Goal: Information Seeking & Learning: Learn about a topic

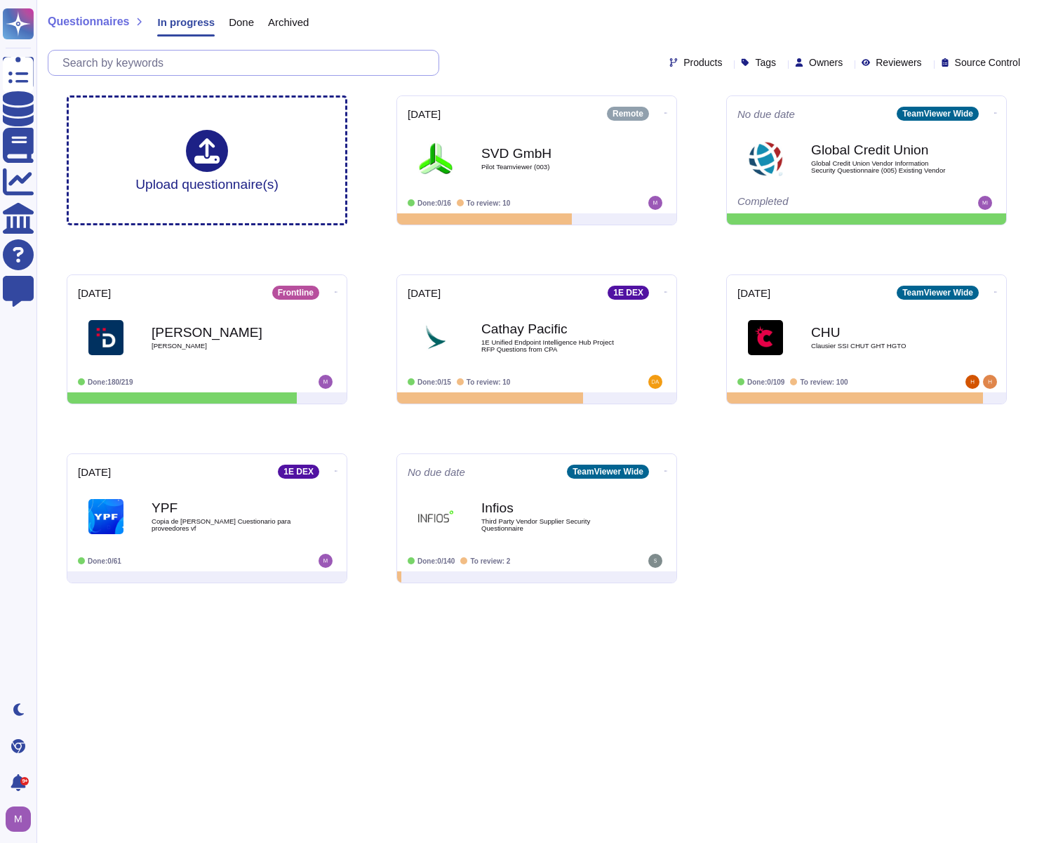
click at [286, 65] on input "text" at bounding box center [246, 63] width 383 height 25
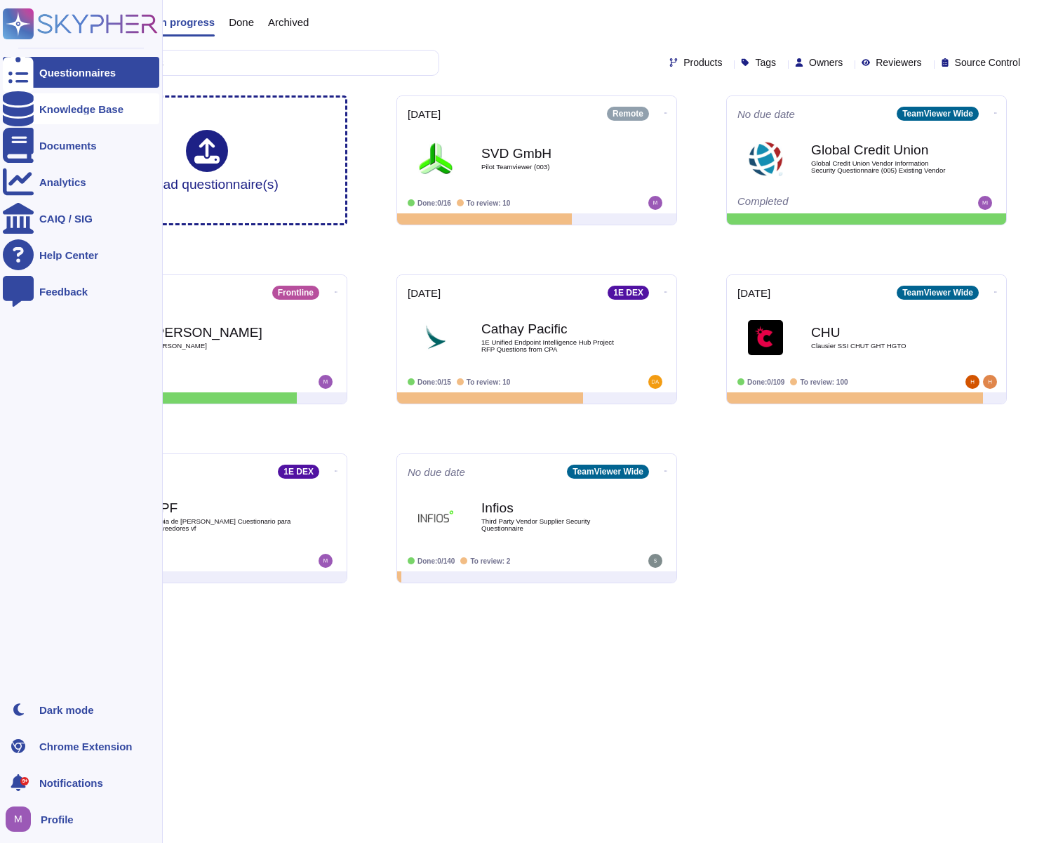
click at [55, 106] on div "Knowledge Base" at bounding box center [81, 109] width 84 height 11
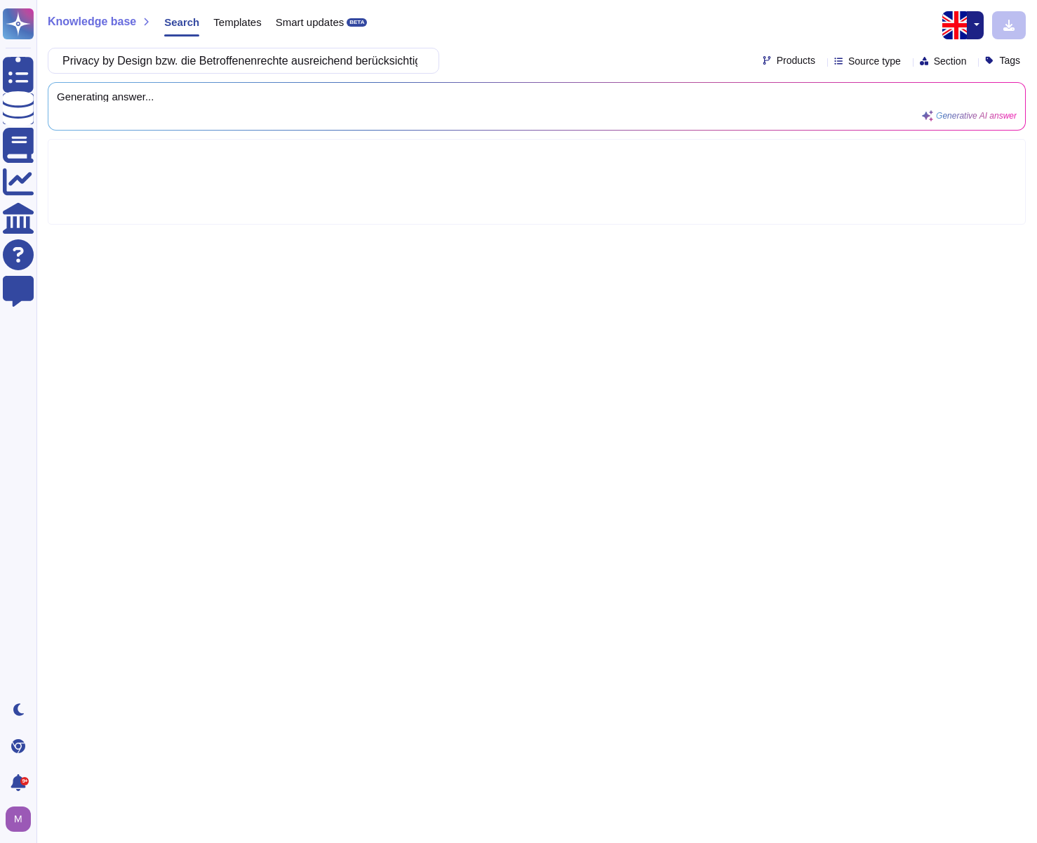
click at [978, 29] on button "button" at bounding box center [975, 25] width 17 height 28
click at [911, 89] on link "German" at bounding box center [927, 89] width 111 height 17
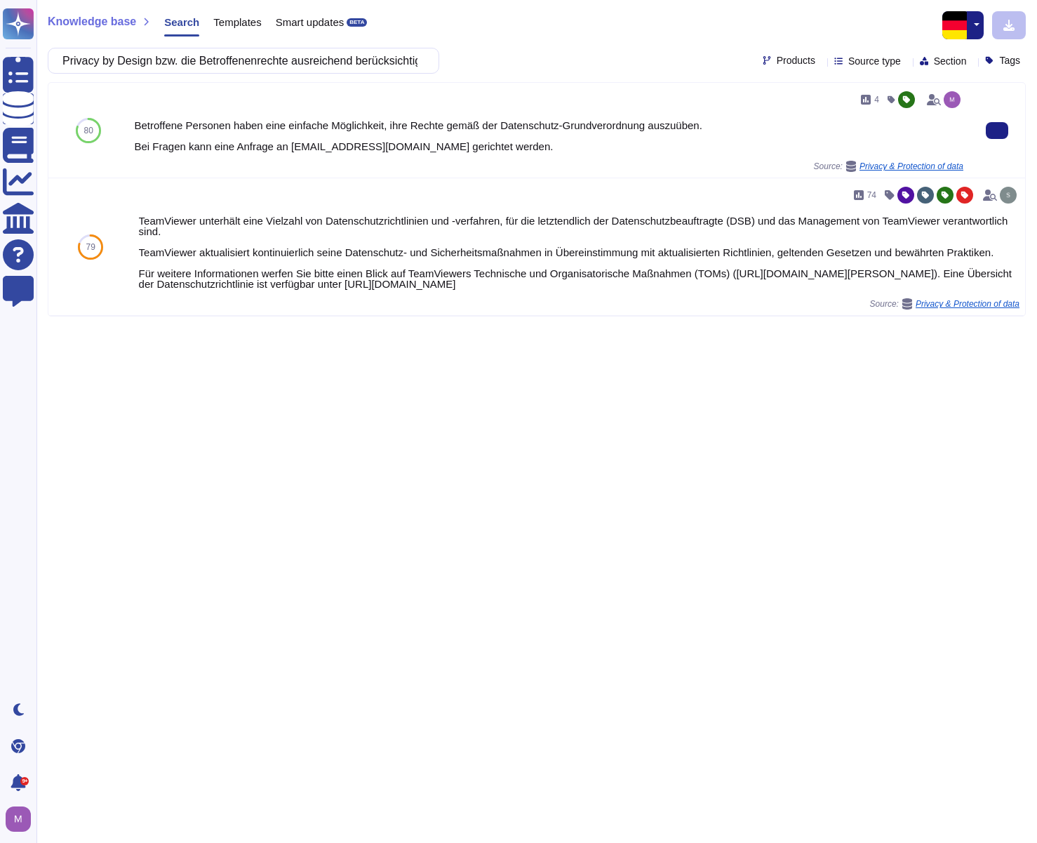
drag, startPoint x: 987, startPoint y: 127, endPoint x: 955, endPoint y: 127, distance: 31.6
click at [392, 59] on input "Privacy by Design bzw. die Betroffenenrechte ausreichend berücksichtigt?" at bounding box center [239, 60] width 369 height 25
paste input "Ist manipulationssicher nachvollziehbar, welche personenbezogenen Daten zu [PER…"
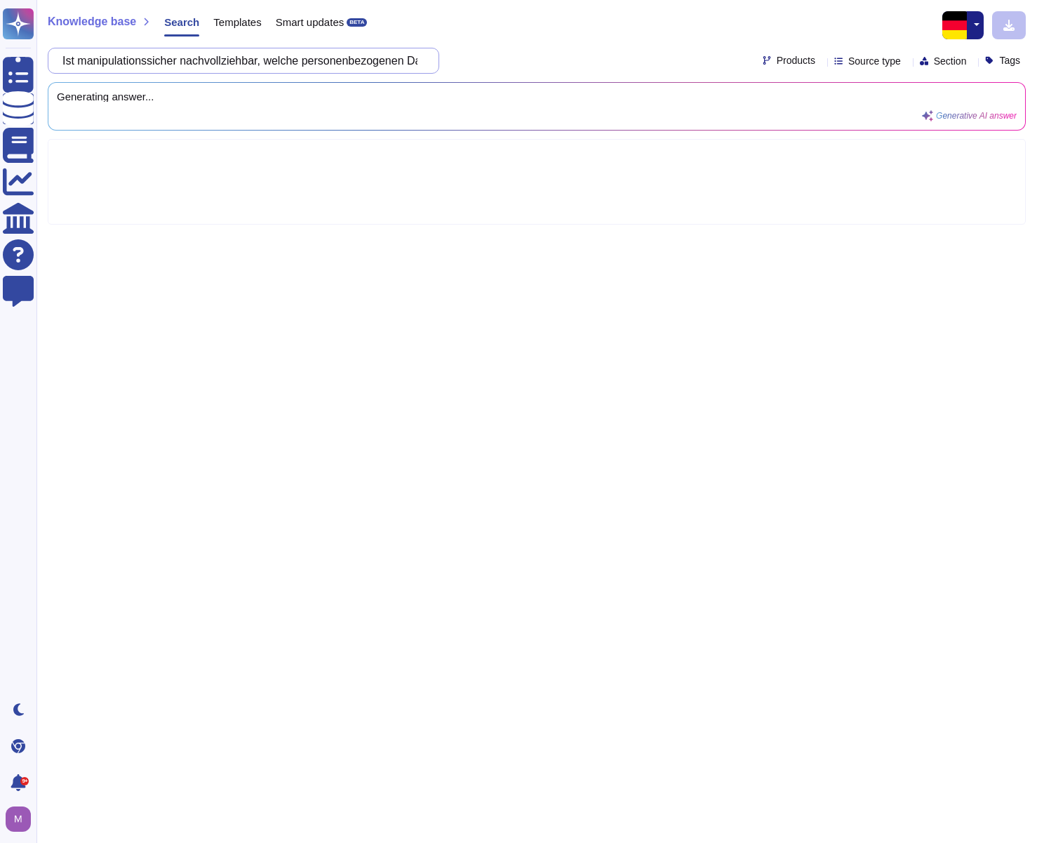
scroll to position [0, 490]
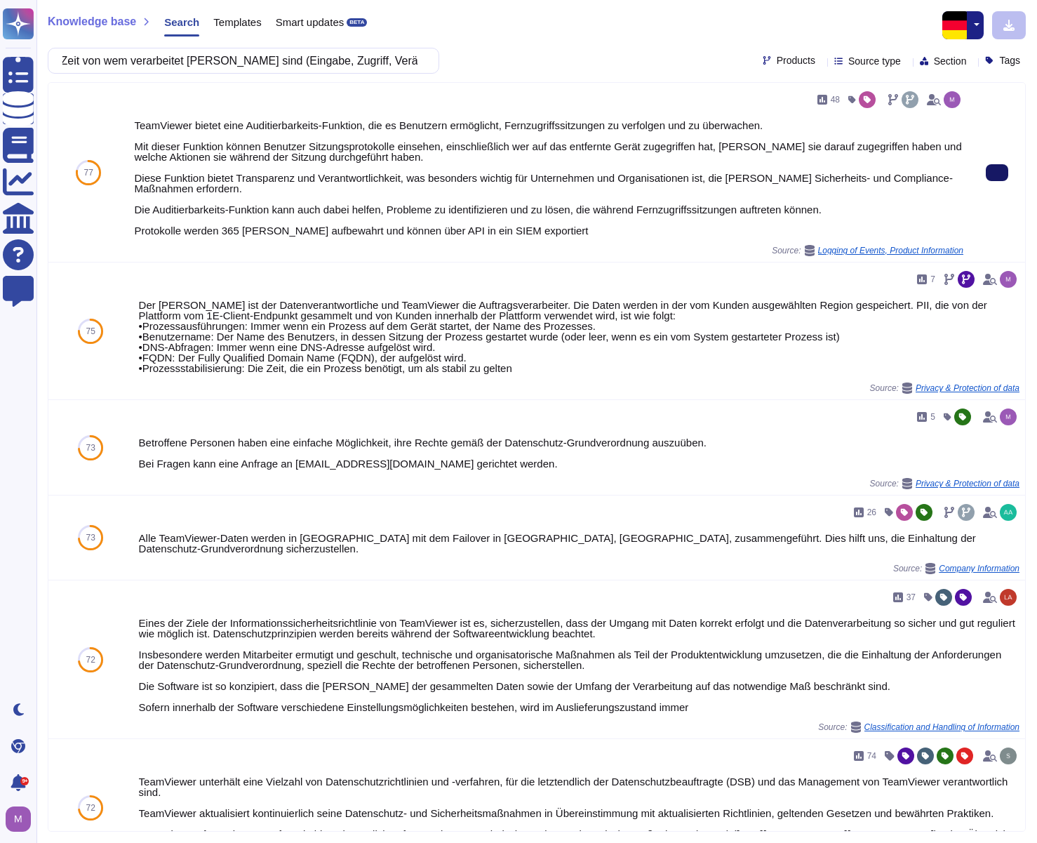
type input "Ist manipulationssicher nachvollziehbar, welche personenbezogenen Daten zu [PER…"
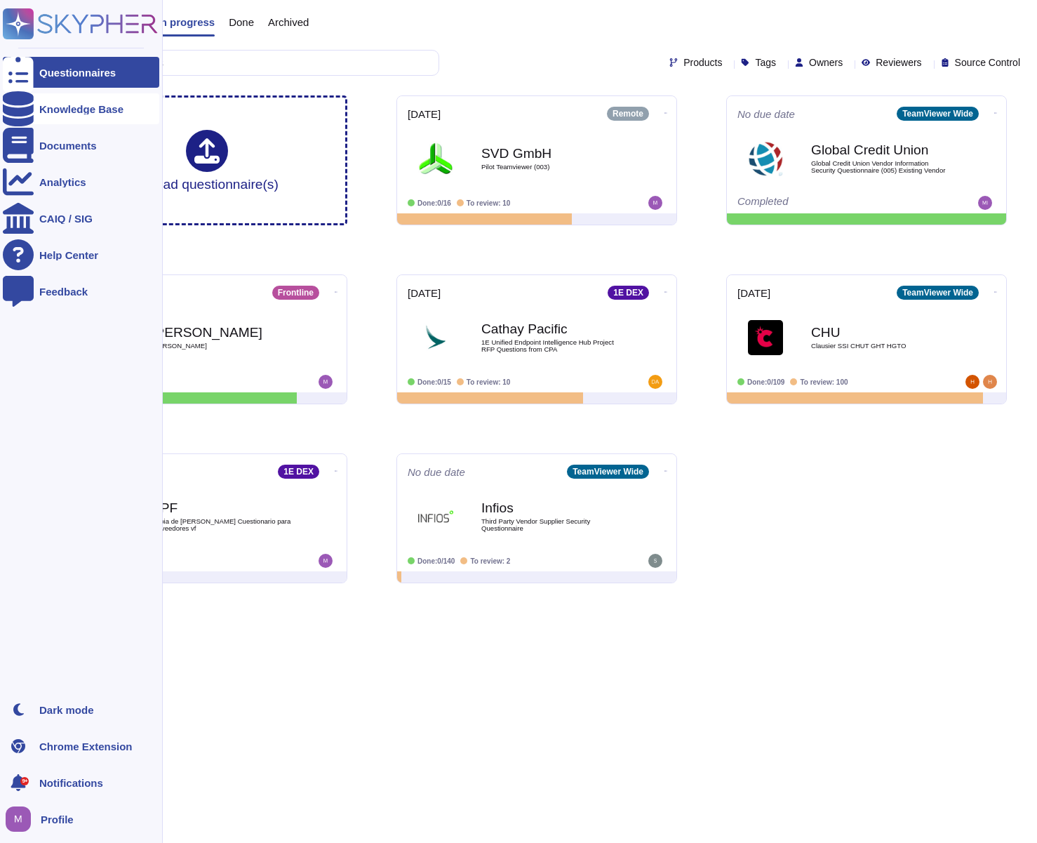
click at [60, 113] on div "Knowledge Base" at bounding box center [81, 109] width 84 height 11
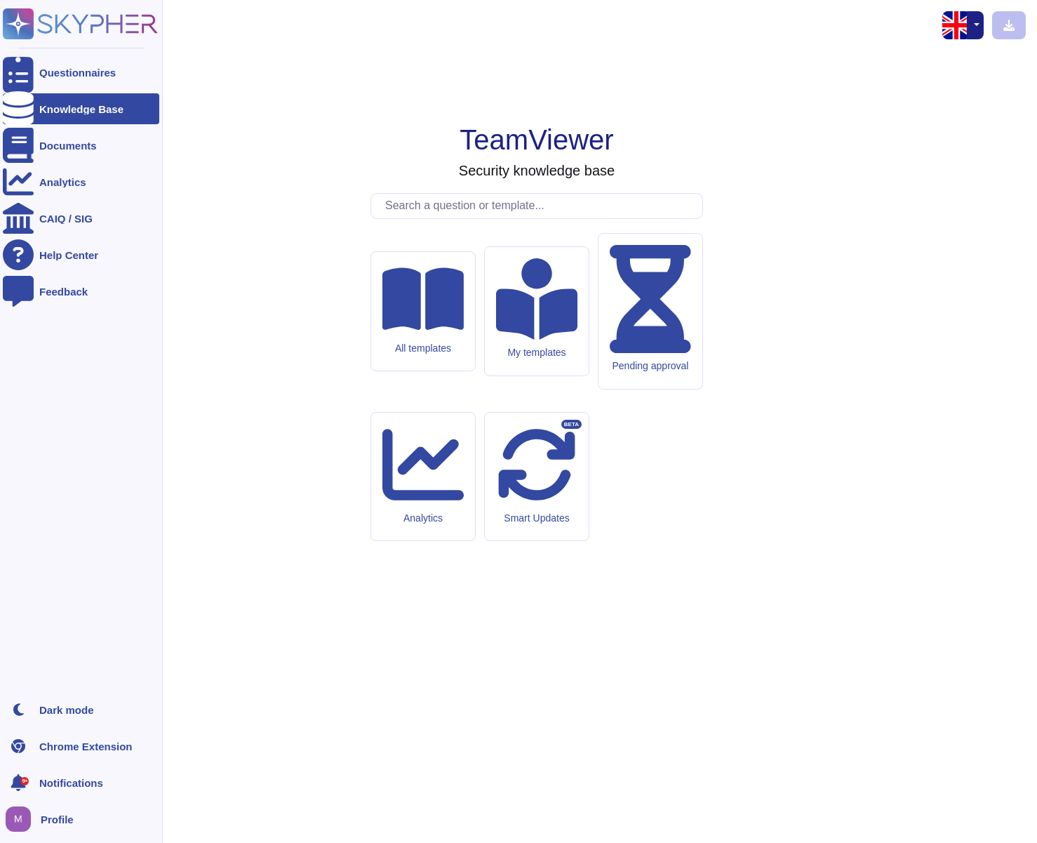
click at [65, 113] on div "Knowledge Base" at bounding box center [81, 109] width 84 height 11
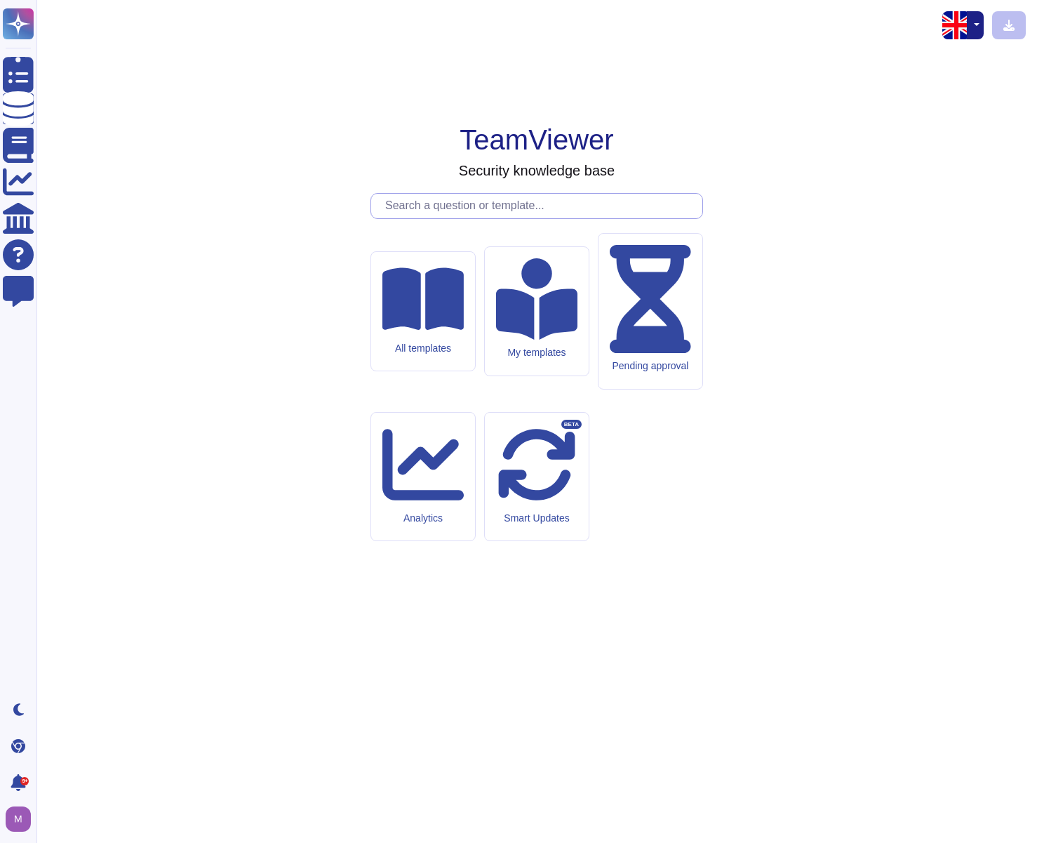
click at [515, 218] on input "text" at bounding box center [540, 206] width 324 height 25
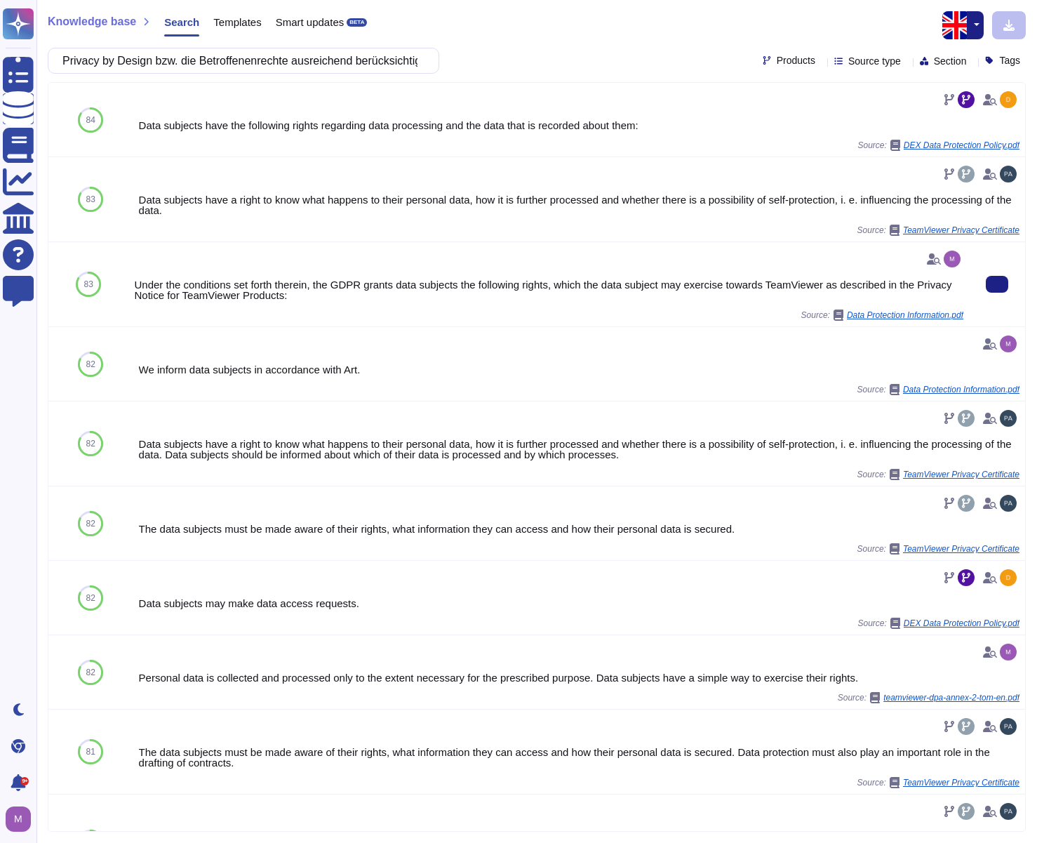
scroll to position [0, 21]
click at [972, 22] on button "button" at bounding box center [975, 25] width 17 height 28
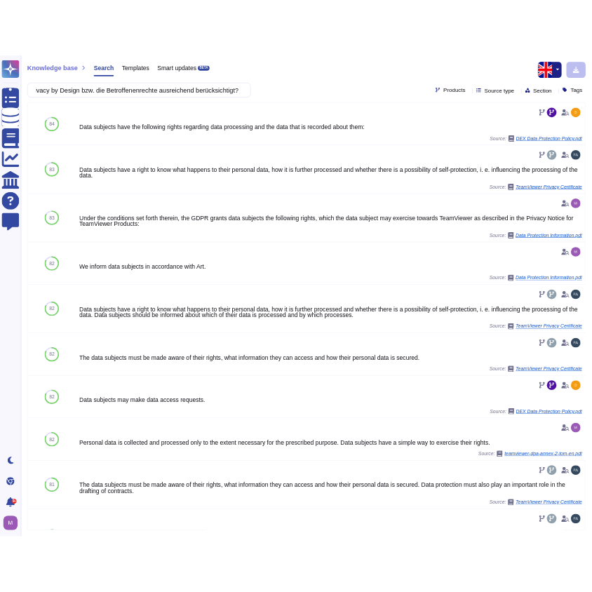
scroll to position [0, 0]
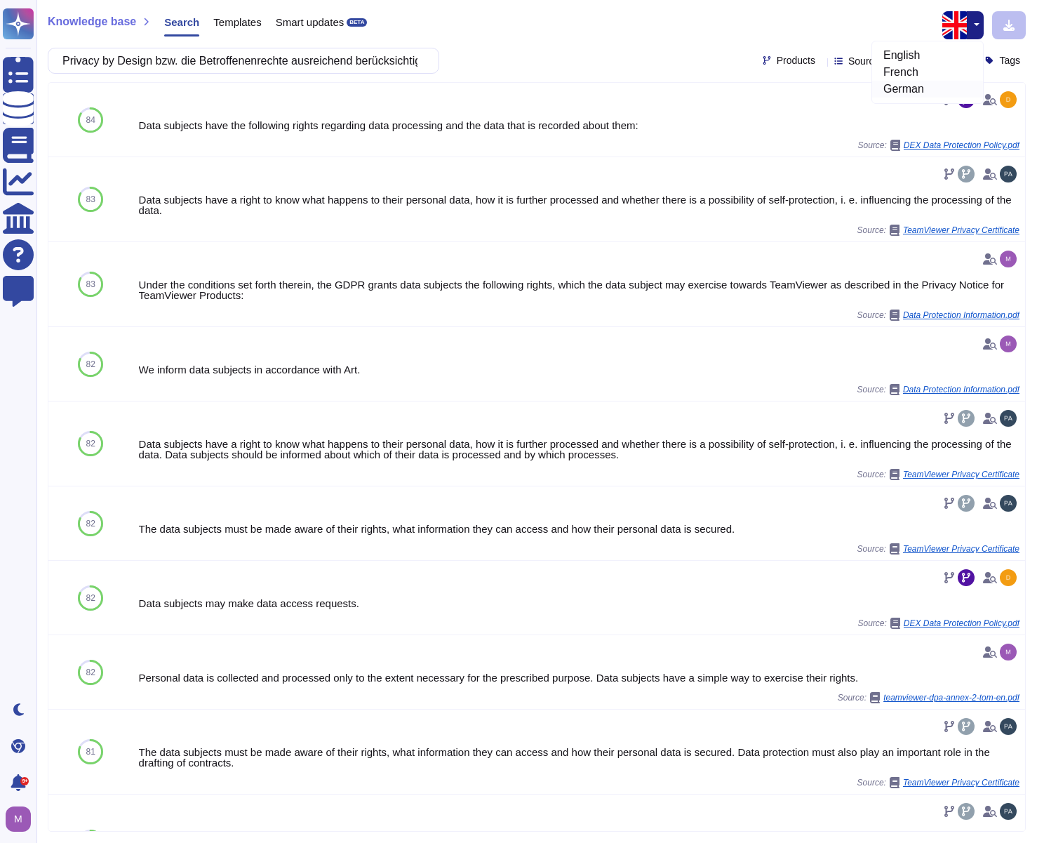
click at [926, 94] on link "German" at bounding box center [927, 89] width 111 height 17
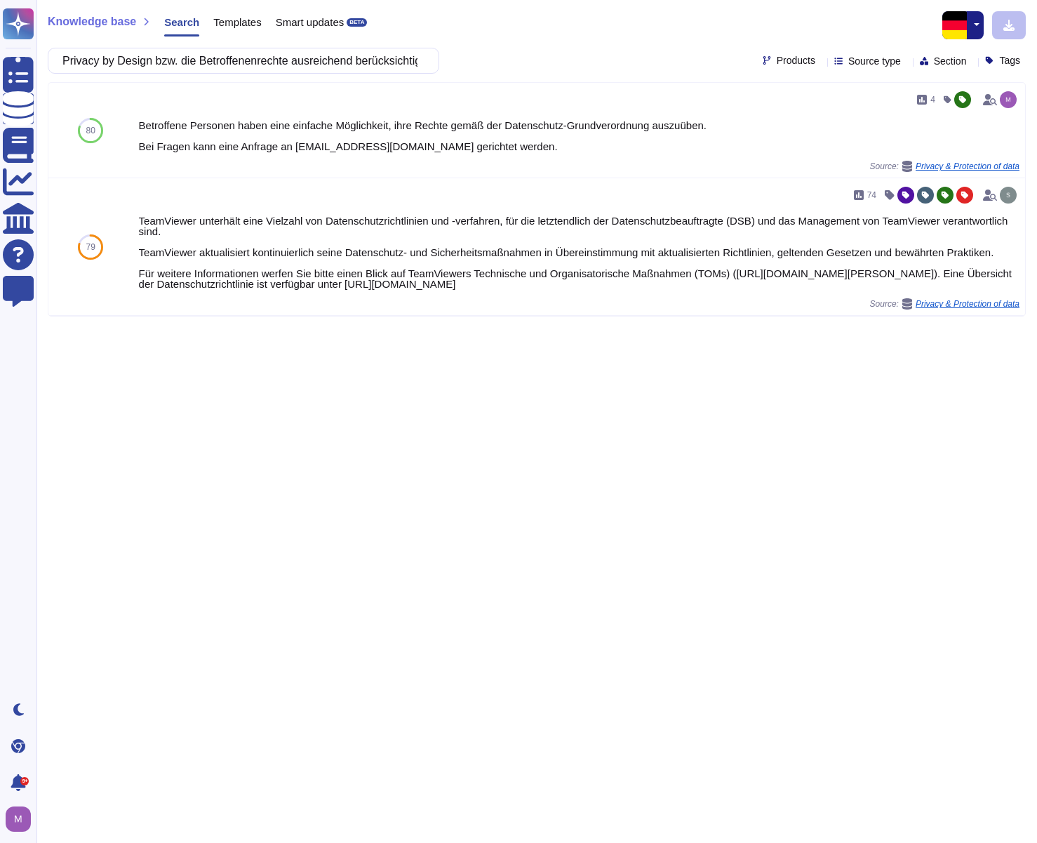
click at [980, 29] on button "button" at bounding box center [975, 25] width 17 height 28
click at [944, 56] on link "English" at bounding box center [927, 55] width 111 height 17
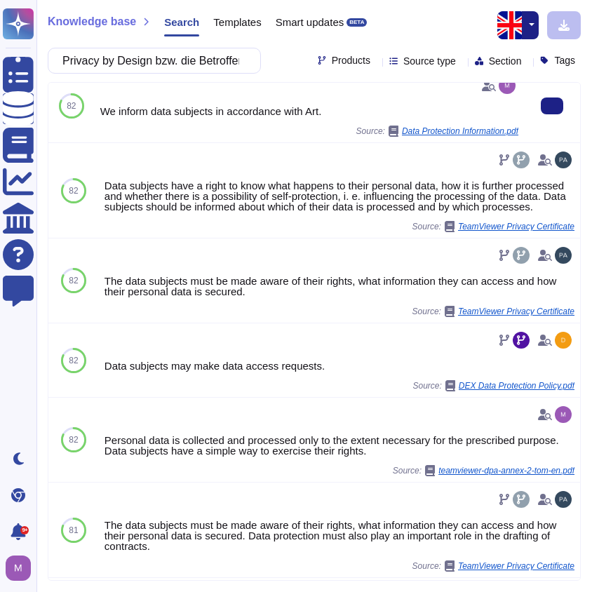
scroll to position [281, 0]
